Goal: Find specific page/section: Find specific page/section

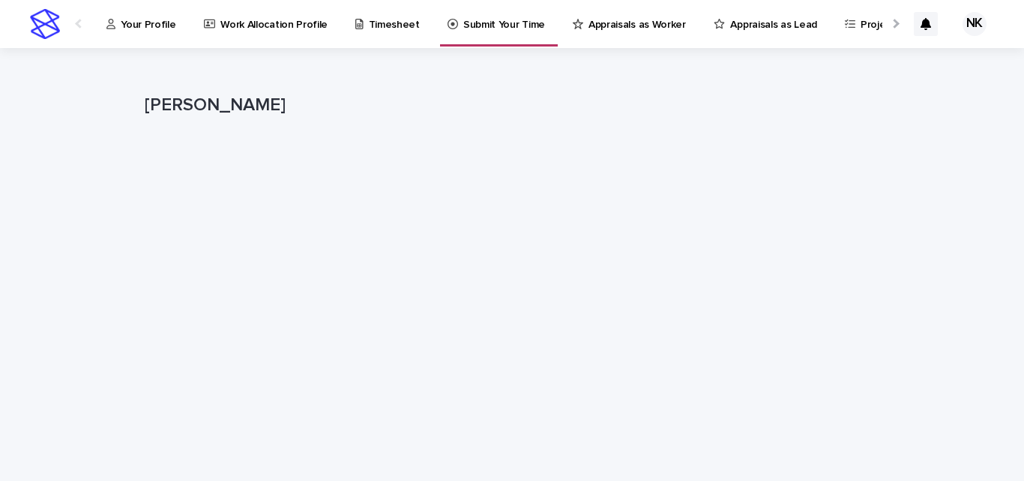
click at [609, 31] on link "Appraisals as Worker" at bounding box center [631, 23] width 121 height 46
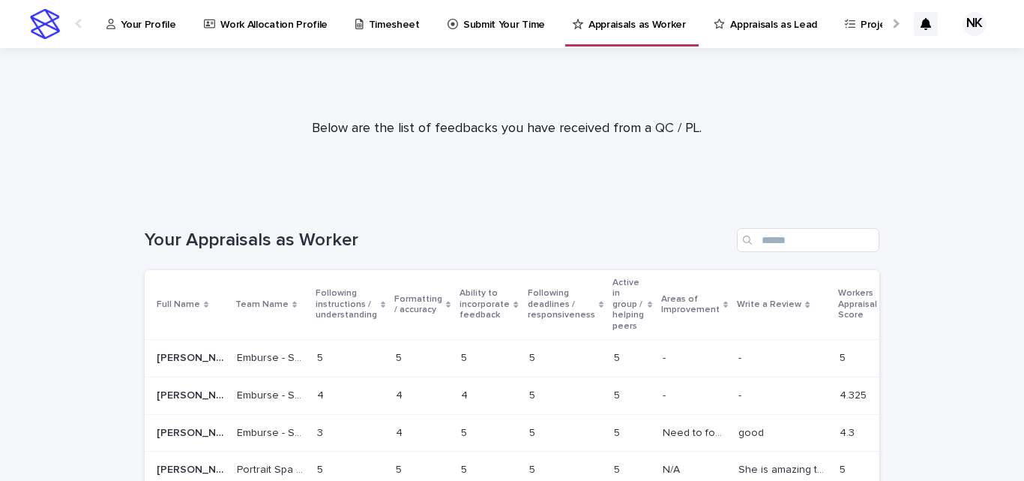
click at [734, 31] on link "Appraisals as Lead" at bounding box center [768, 23] width 112 height 46
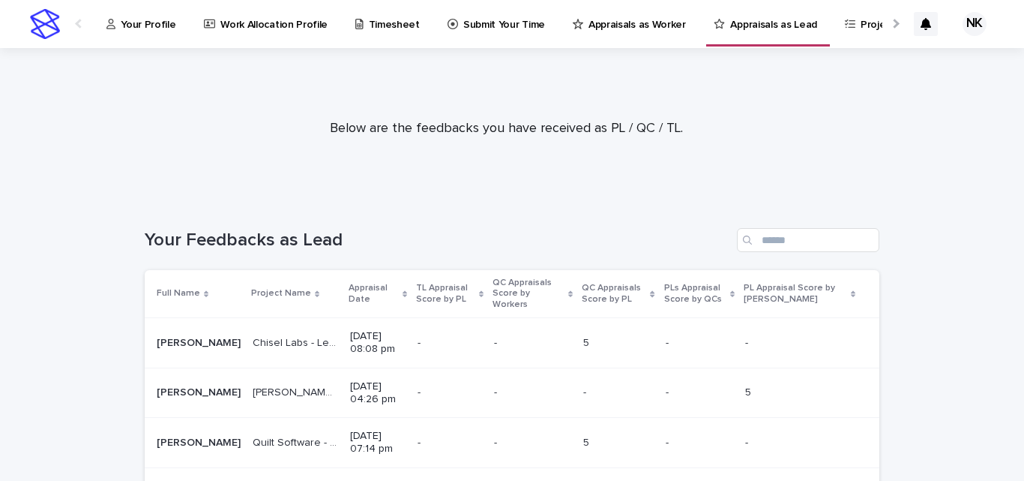
click at [349, 289] on p "Appraisal Date" at bounding box center [374, 294] width 50 height 28
